Goal: Check status: Check status

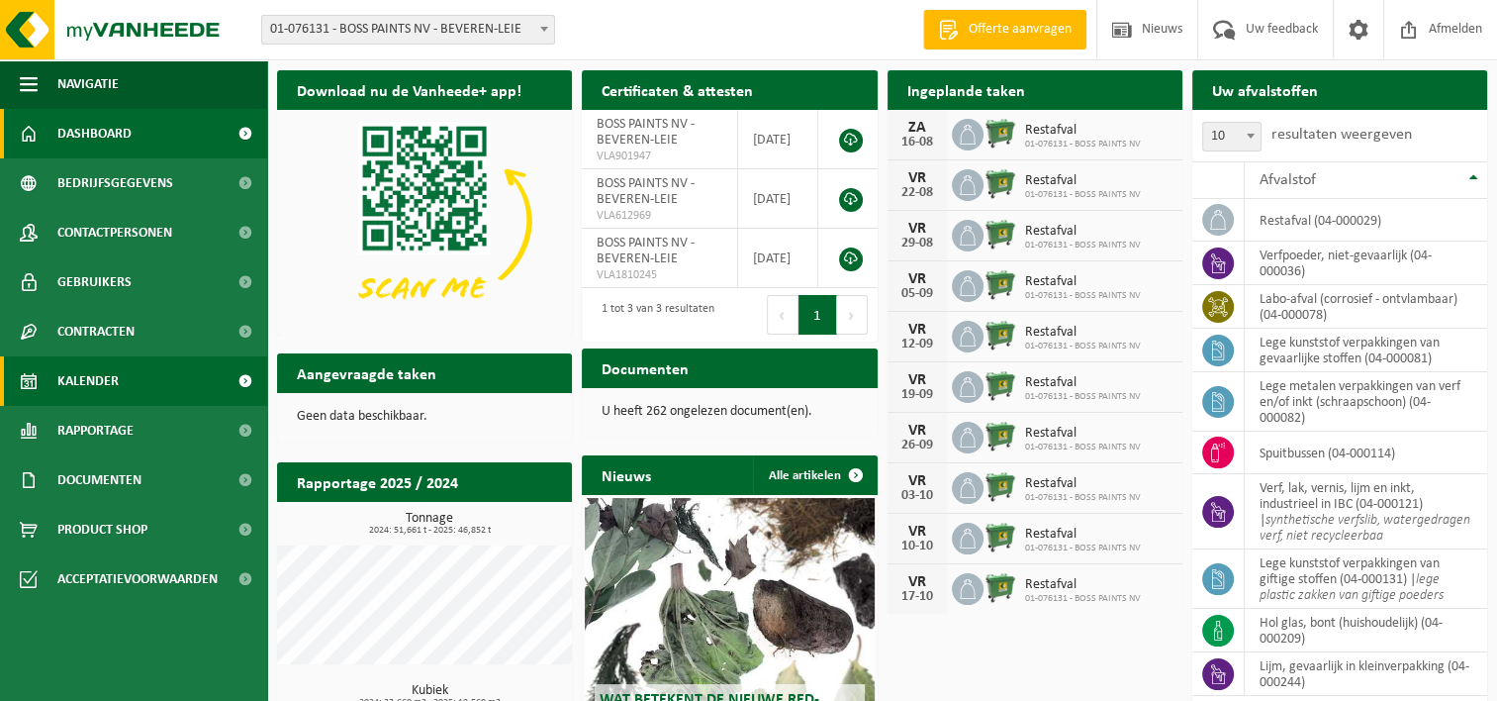
click at [91, 391] on span "Kalender" at bounding box center [87, 380] width 61 height 49
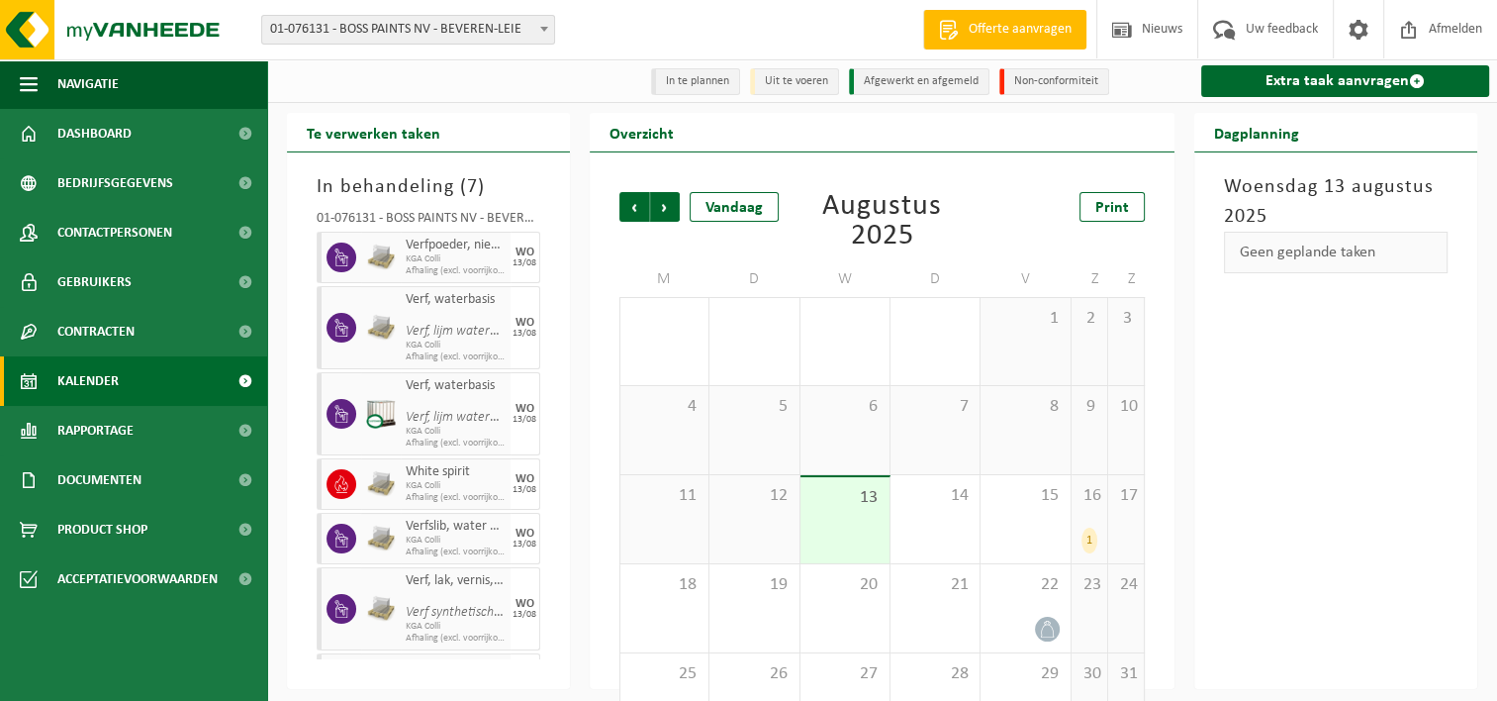
scroll to position [46, 0]
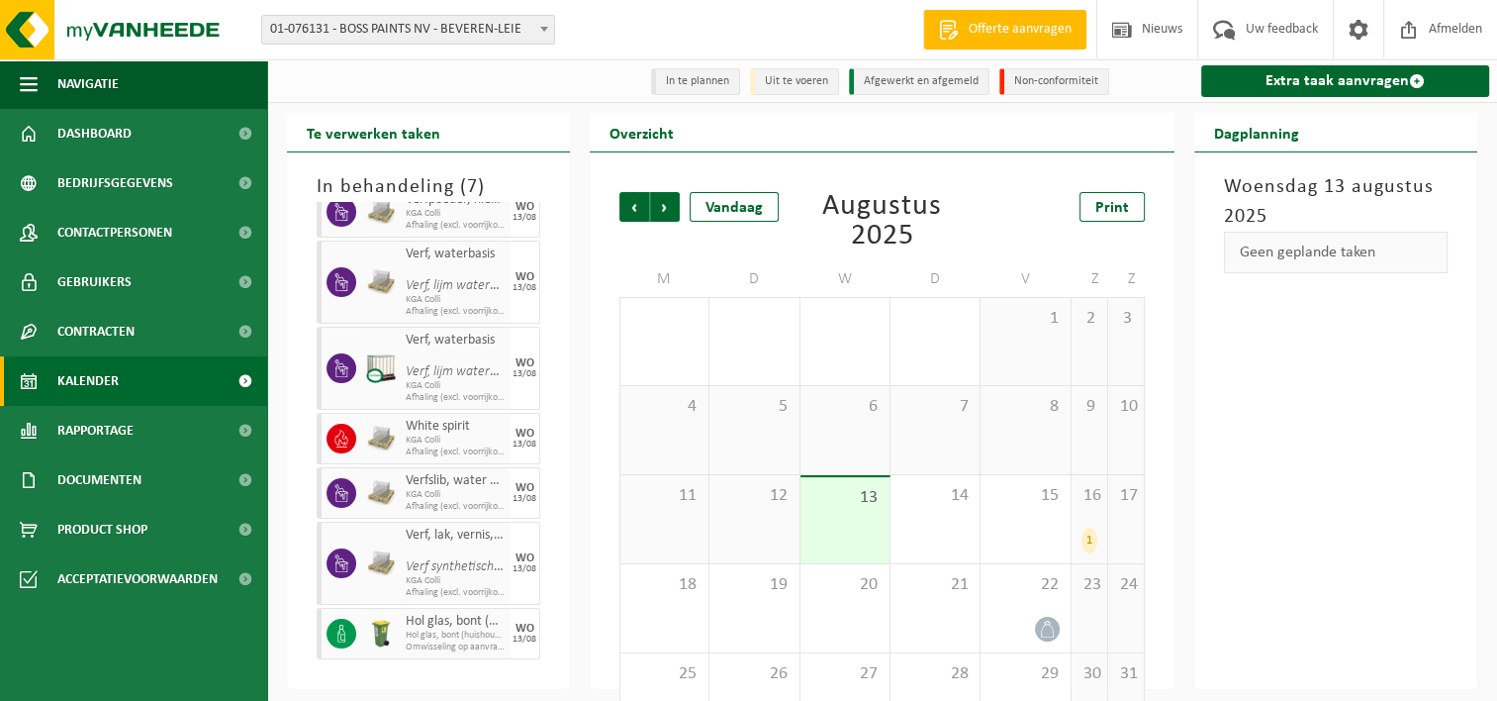
click at [396, 550] on div at bounding box center [381, 563] width 40 height 83
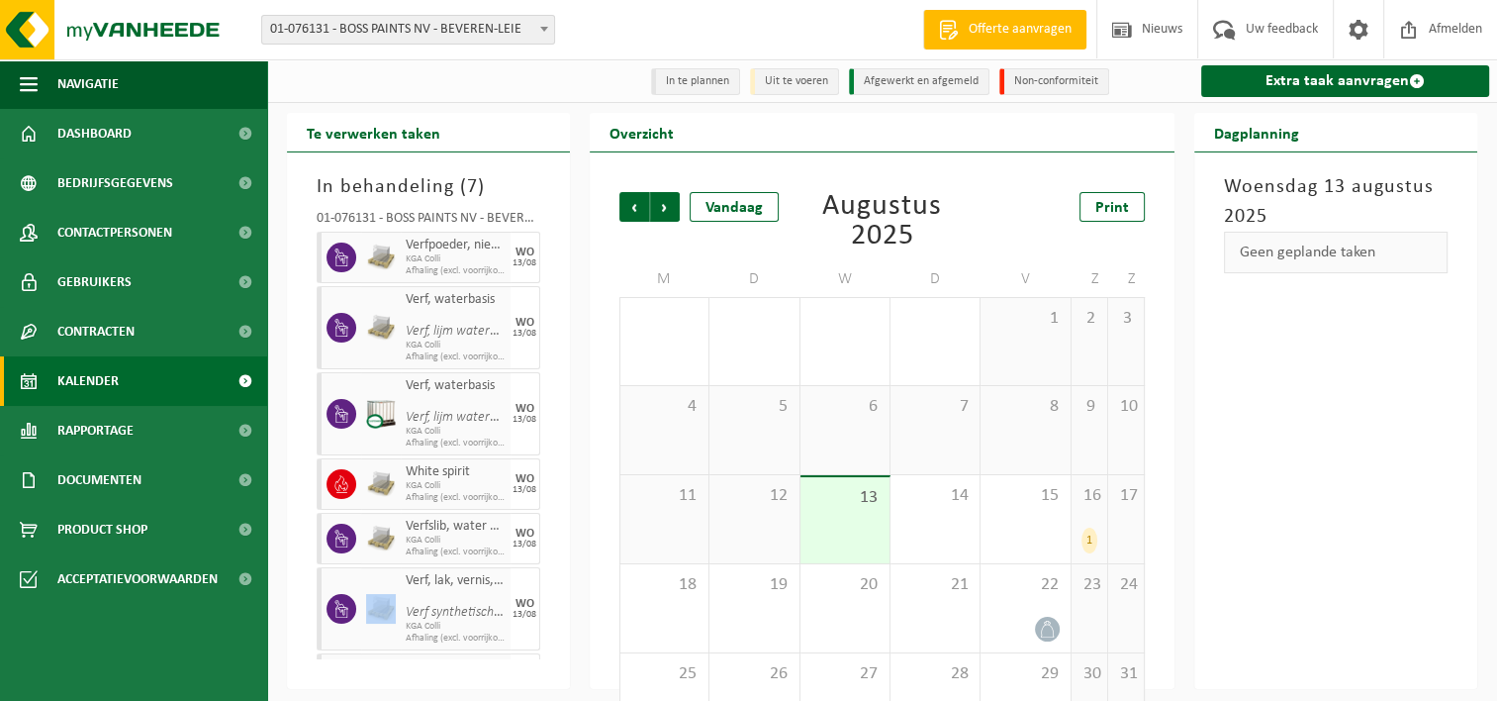
click at [392, 251] on img at bounding box center [381, 257] width 30 height 30
click at [361, 255] on div at bounding box center [381, 257] width 40 height 51
click at [513, 260] on div "13/08" at bounding box center [525, 263] width 24 height 10
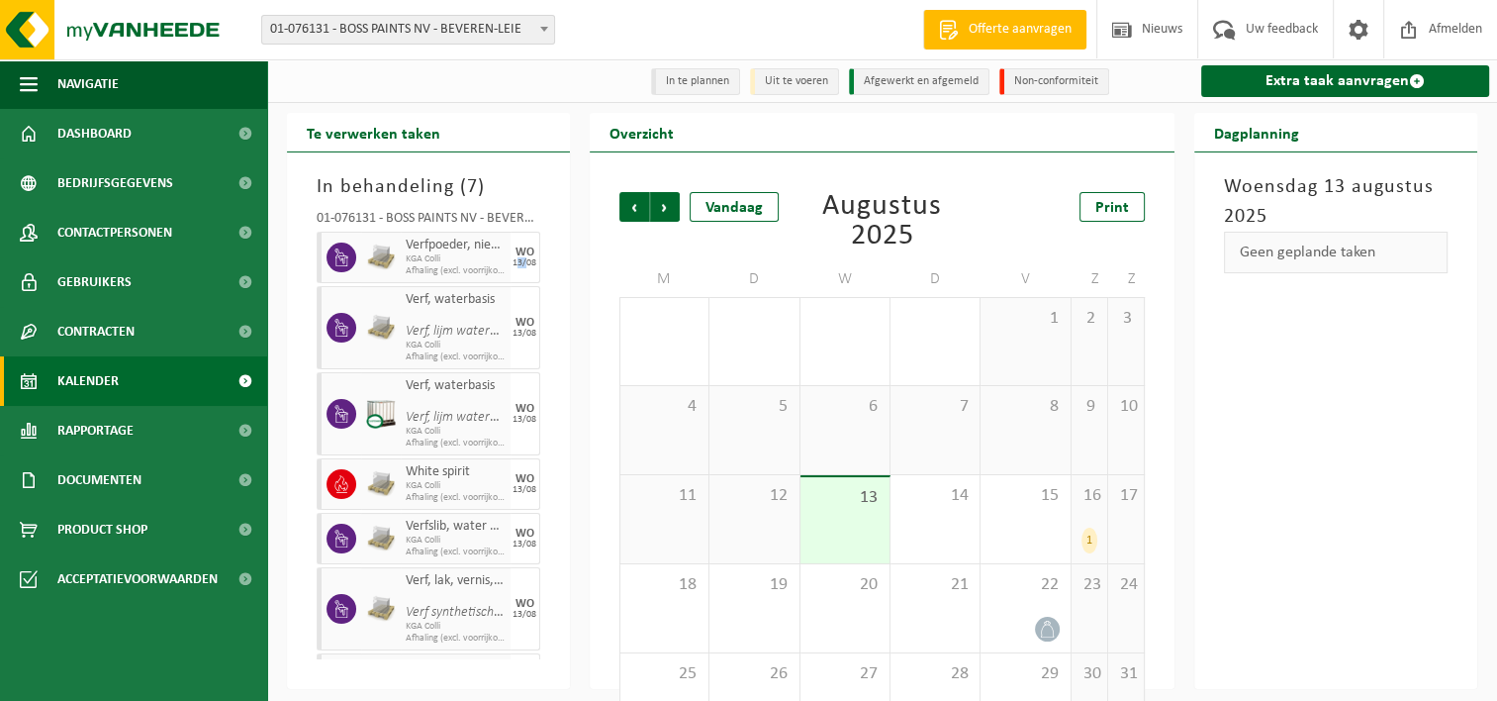
click at [513, 260] on div "13/08" at bounding box center [525, 263] width 24 height 10
